Goal: Task Accomplishment & Management: Manage account settings

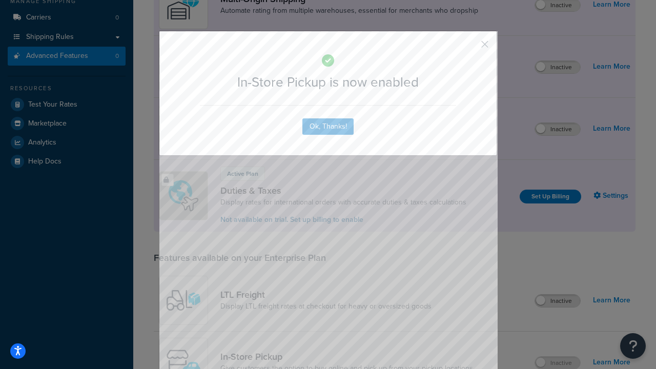
scroll to position [173, 0]
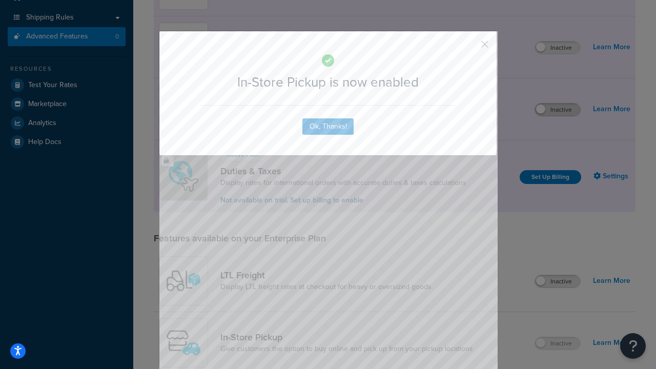
click at [470, 47] on button "button" at bounding box center [470, 48] width 3 height 3
click at [558, 110] on label "Inactive" at bounding box center [557, 110] width 45 height 12
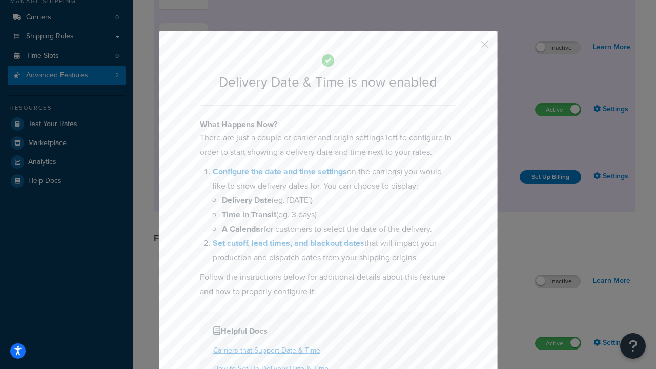
click at [470, 47] on button "button" at bounding box center [470, 48] width 3 height 3
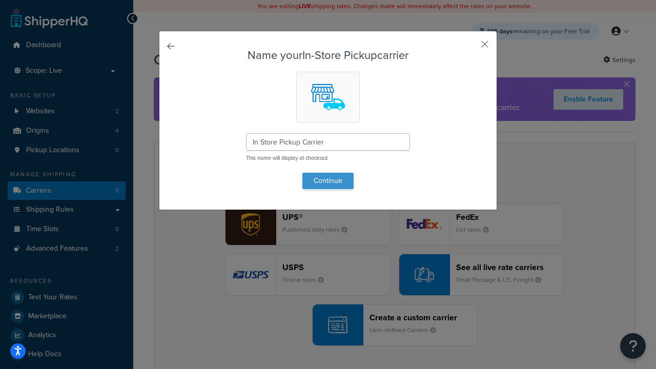
type input "In Store Pickup Carrier"
click at [328, 180] on button "Continue" at bounding box center [328, 181] width 51 height 16
click at [470, 48] on button "button" at bounding box center [470, 48] width 3 height 3
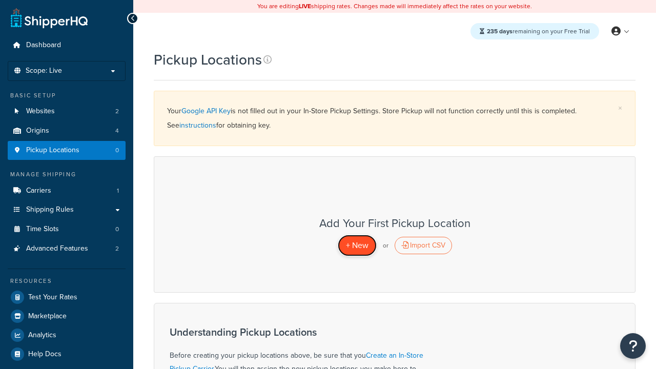
click at [357, 245] on span "+ New" at bounding box center [357, 245] width 23 height 12
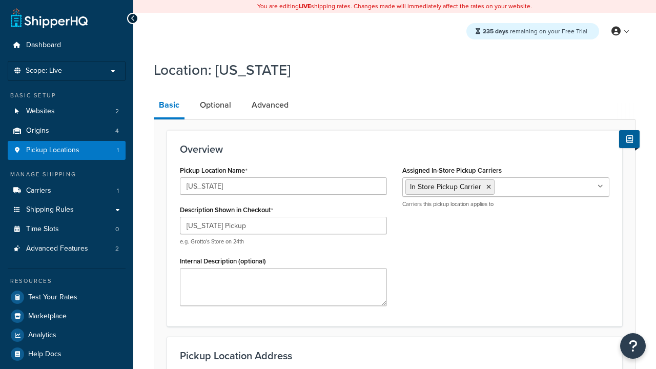
select select "5"
click at [270, 105] on link "Advanced" at bounding box center [270, 105] width 47 height 25
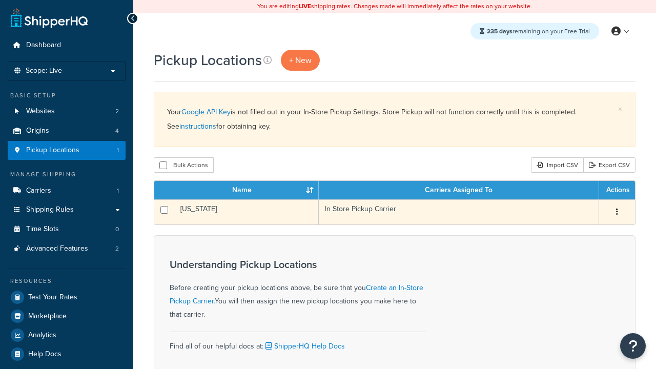
click at [617, 213] on icon "button" at bounding box center [617, 211] width 2 height 7
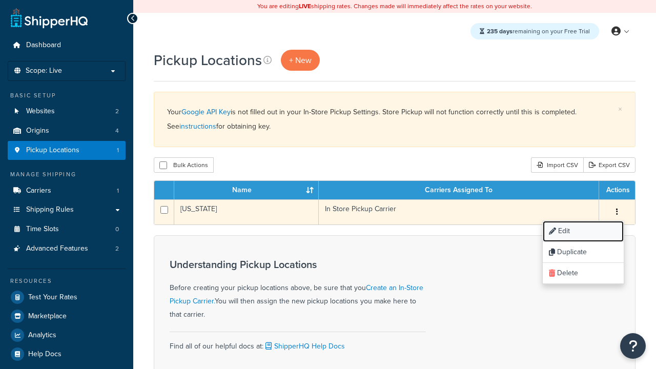
click at [583, 232] on link "Edit" at bounding box center [583, 231] width 81 height 21
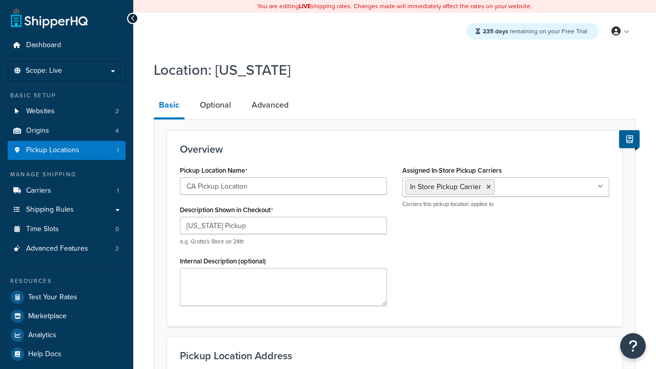
select select "5"
type input "CA Pickup Location"
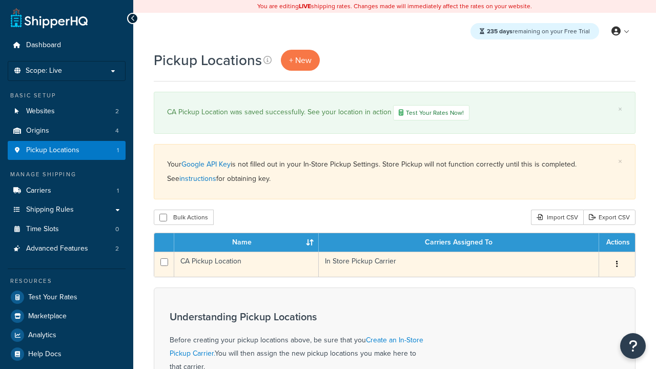
click at [617, 266] on icon "button" at bounding box center [617, 263] width 2 height 7
click at [0, 0] on link "Edit" at bounding box center [0, 0] width 0 height 0
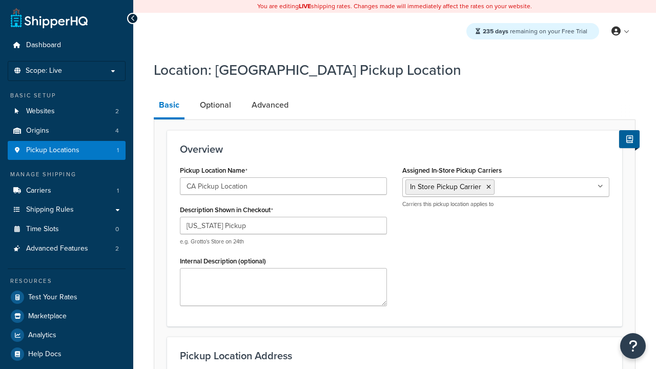
select select "5"
click at [215, 105] on link "Optional" at bounding box center [216, 105] width 42 height 25
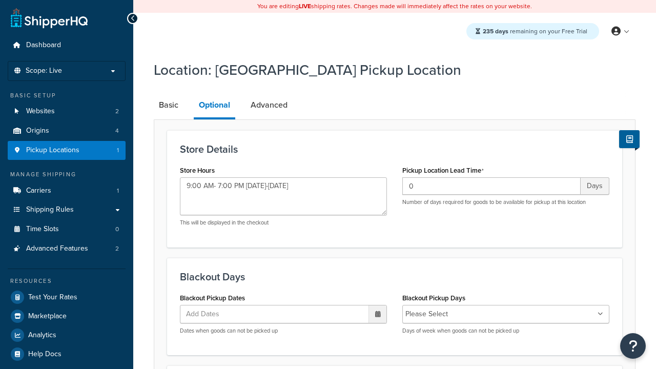
type textarea "9:00 AM- 7:00 PM [DATE]-[DATE]"
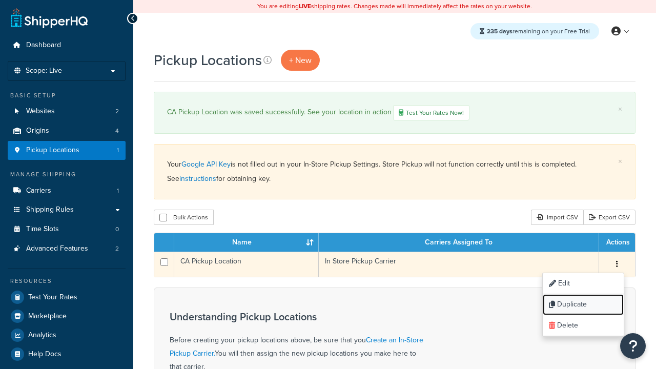
click at [583, 306] on link "Duplicate" at bounding box center [583, 304] width 81 height 21
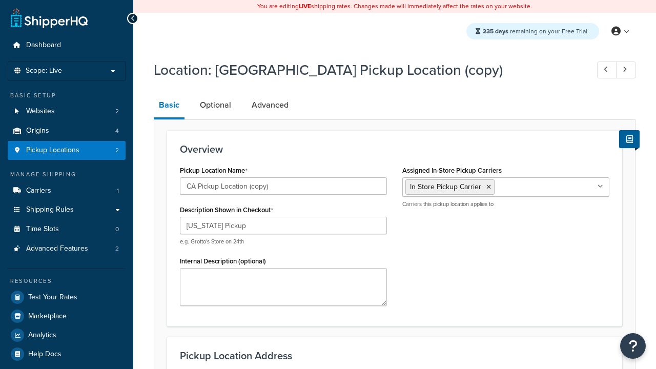
select select "5"
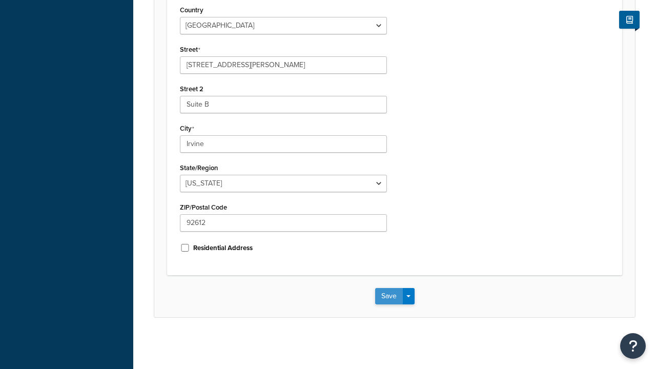
click at [389, 296] on button "Save" at bounding box center [389, 296] width 28 height 16
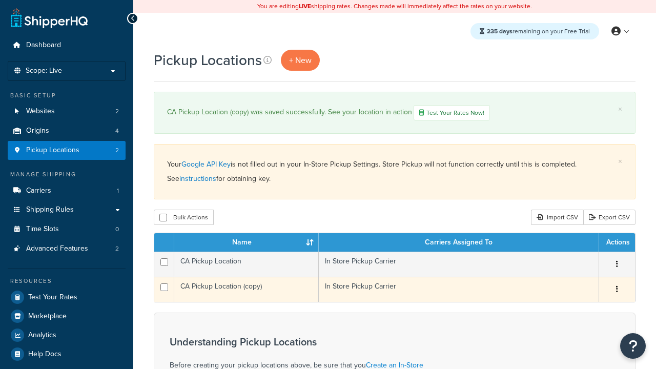
click at [617, 291] on icon "button" at bounding box center [617, 289] width 2 height 7
click at [583, 352] on link "Delete" at bounding box center [583, 350] width 81 height 21
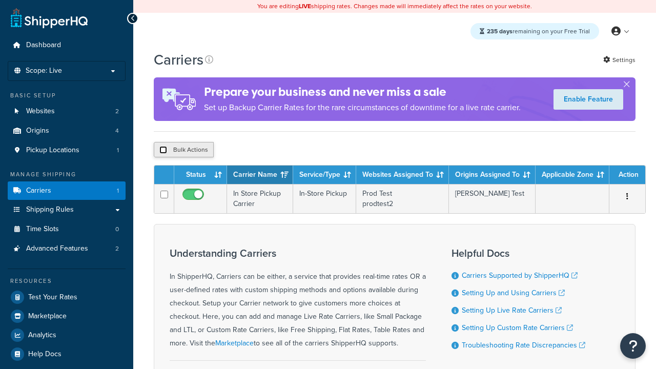
click at [163, 151] on input "checkbox" at bounding box center [163, 150] width 8 height 8
checkbox input "true"
click at [0, 0] on button "Delete" at bounding box center [0, 0] width 0 height 0
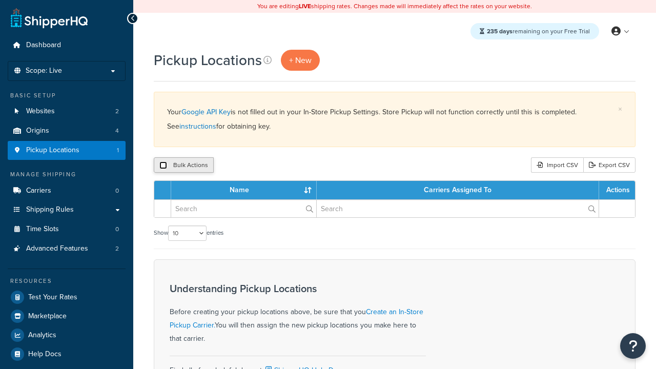
click at [163, 166] on input "checkbox" at bounding box center [163, 166] width 8 height 8
checkbox input "true"
